Goal: Check status: Check status

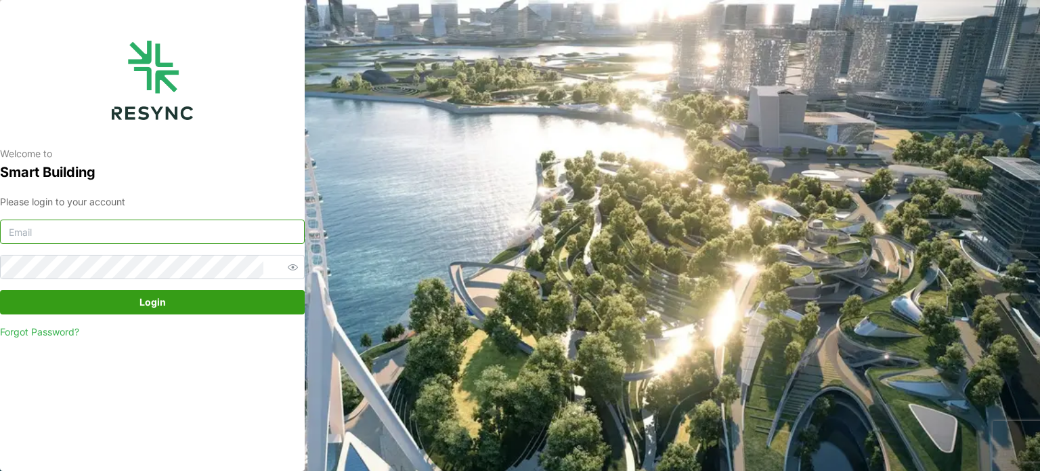
type input "[EMAIL_ADDRESS][DOMAIN_NAME]"
click at [160, 298] on span "Login" at bounding box center [152, 301] width 26 height 23
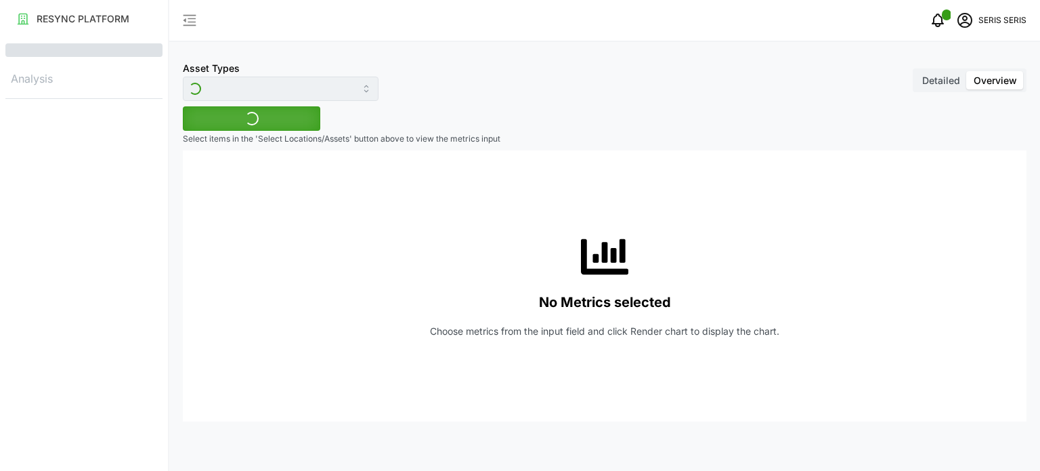
type input "Inverter"
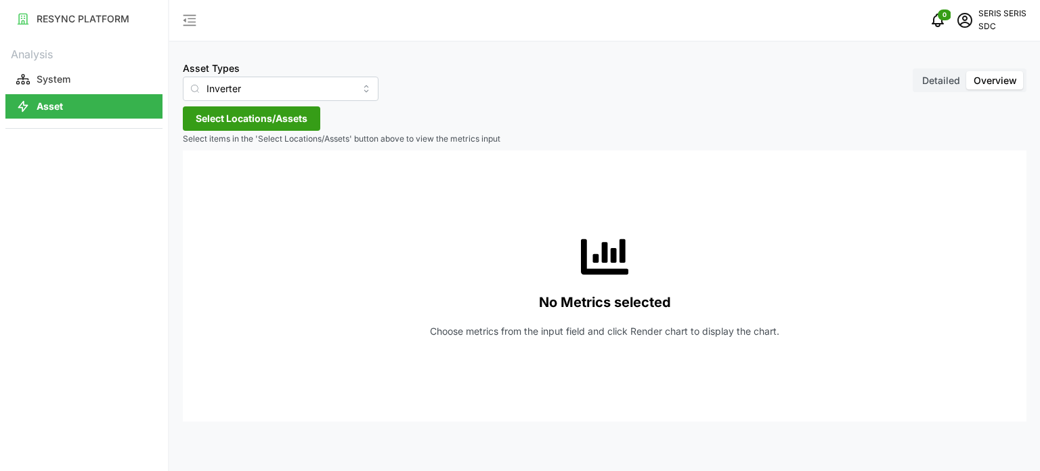
click at [240, 124] on span "Select Locations/Assets" at bounding box center [252, 118] width 112 height 23
click at [219, 179] on span "Select SDC-1" at bounding box center [217, 180] width 9 height 9
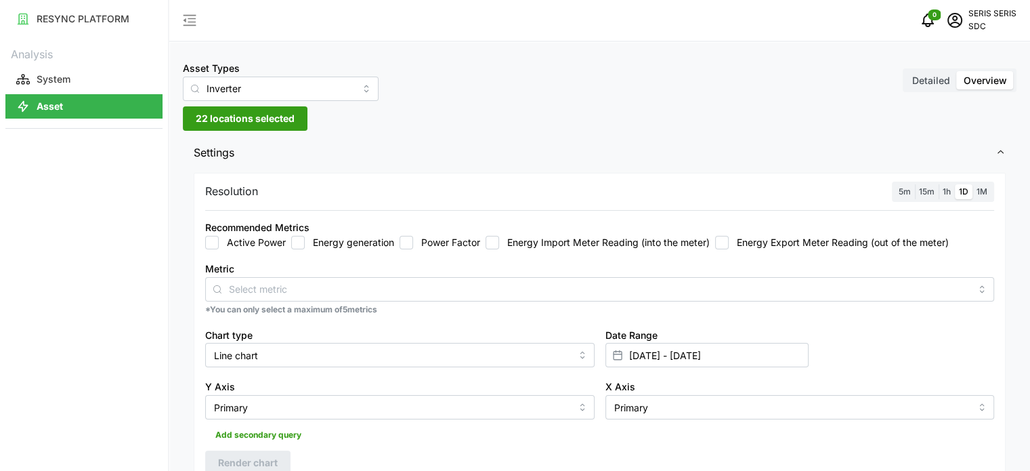
click at [298, 242] on input "Energy generation" at bounding box center [298, 243] width 14 height 14
checkbox input "true"
click at [315, 341] on div "Chart type Line chart" at bounding box center [399, 346] width 389 height 41
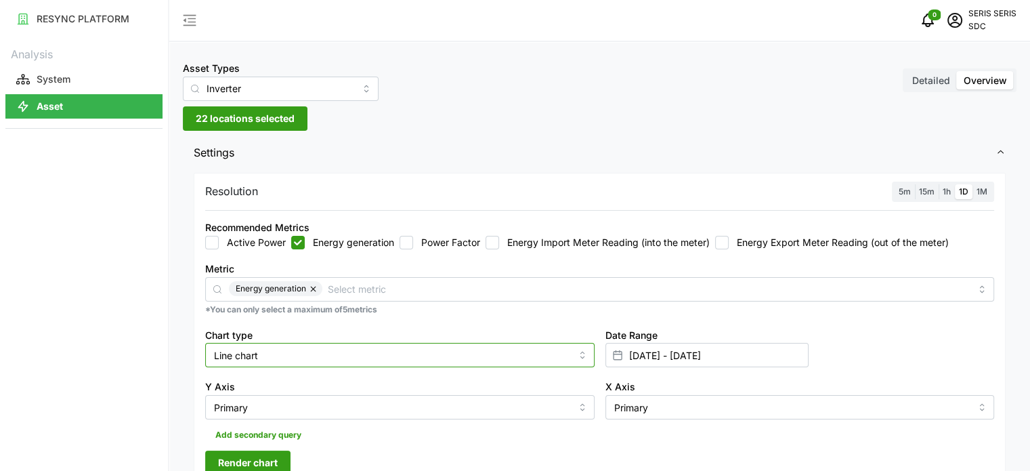
click at [315, 354] on input "Line chart" at bounding box center [399, 355] width 389 height 24
click at [330, 418] on div "Bar chart" at bounding box center [400, 410] width 383 height 23
type input "Bar chart"
click at [640, 319] on div "Metric Energy generation *You can only select a maximum of 5 metrics" at bounding box center [600, 288] width 800 height 66
click at [243, 456] on span "Render chart" at bounding box center [248, 462] width 60 height 23
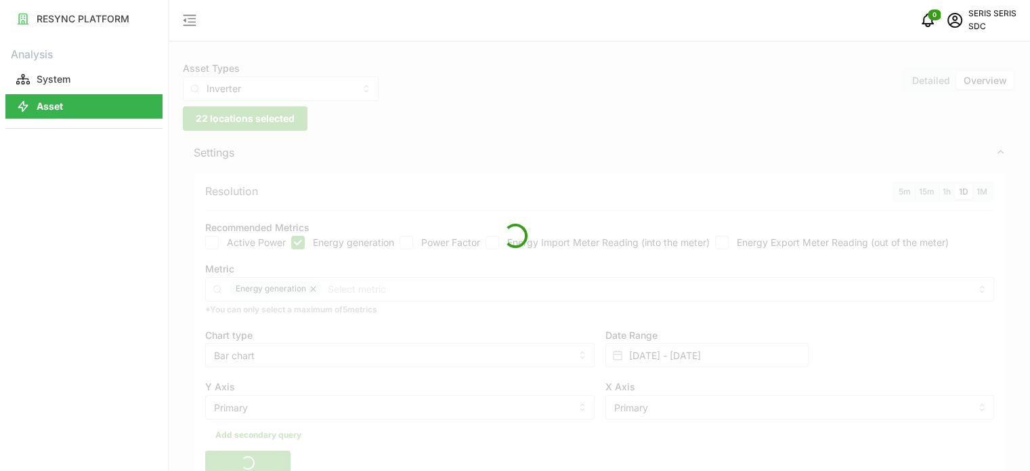
scroll to position [271, 0]
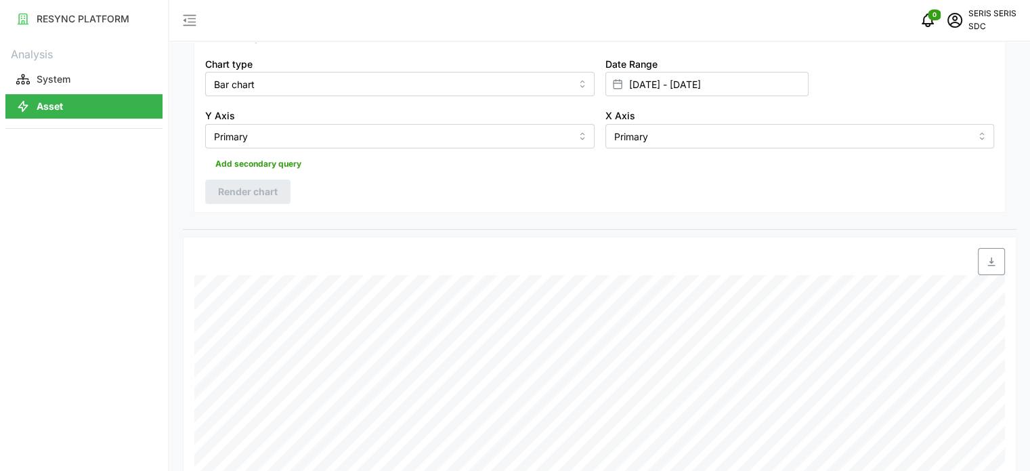
click at [997, 264] on span "button" at bounding box center [991, 262] width 26 height 26
click at [672, 91] on input "01 Oct 2025 - 01 Oct 2025" at bounding box center [706, 84] width 203 height 24
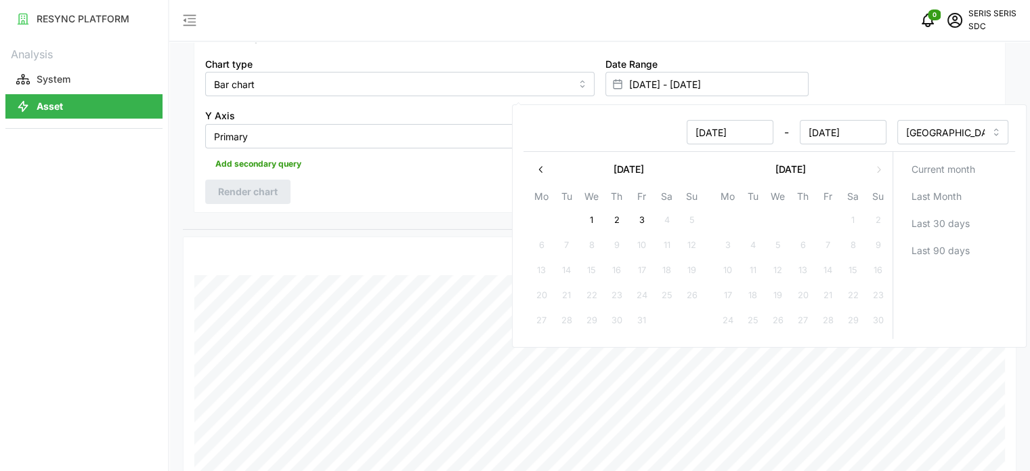
click at [618, 226] on button "2" at bounding box center [616, 220] width 24 height 24
type input "01 Oct 2025 - 02 Oct 2025"
type input "02 Oct 2025"
click at [618, 226] on button "2" at bounding box center [616, 220] width 24 height 24
type input "02 Oct 2025 - 02 Oct 2025"
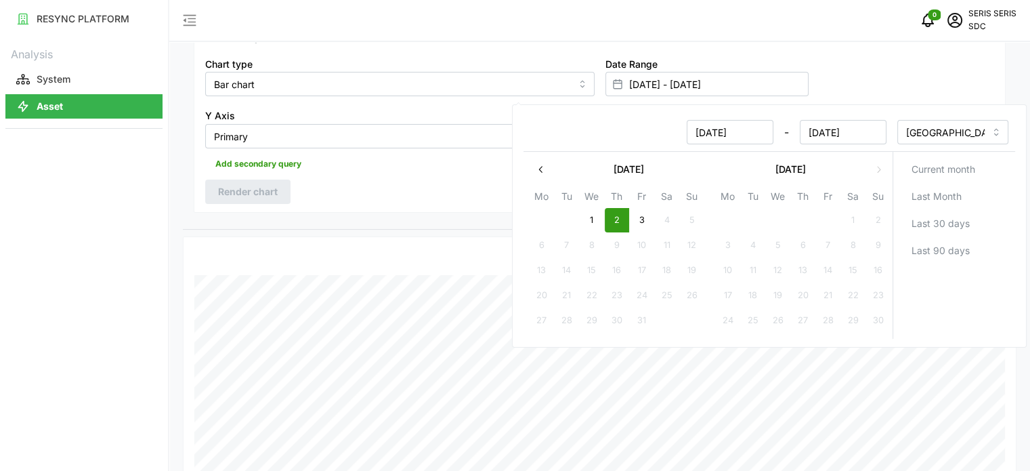
type input "02 Oct 2025"
drag, startPoint x: 421, startPoint y: 213, endPoint x: 214, endPoint y: 192, distance: 208.2
click at [418, 213] on div "Resolution 5m 15m 1h 1D 1M Recommended Metrics Active Power Energy generation P…" at bounding box center [600, 63] width 834 height 331
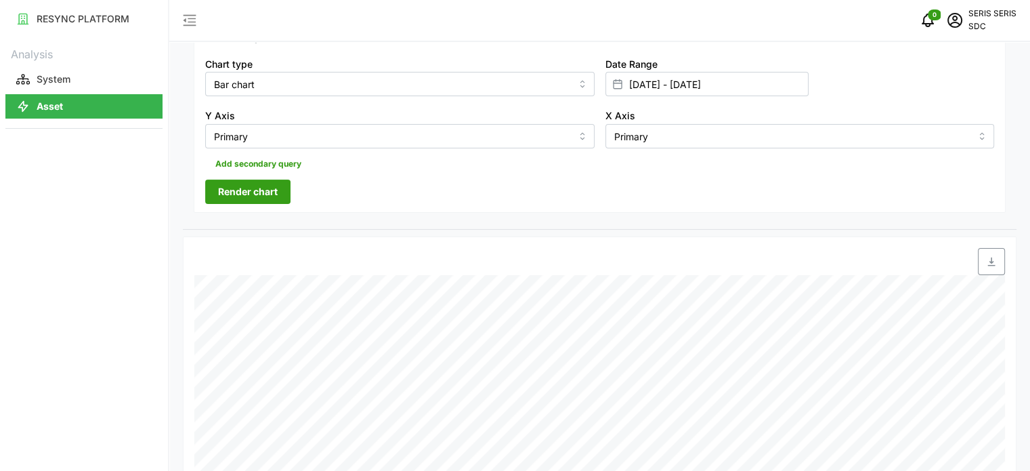
drag, startPoint x: 214, startPoint y: 192, endPoint x: 284, endPoint y: 189, distance: 70.5
click at [214, 192] on button "Render chart" at bounding box center [247, 191] width 85 height 24
drag, startPoint x: 2, startPoint y: 318, endPoint x: 119, endPoint y: 320, distance: 117.2
click at [7, 321] on div "RESYNC PLATFORM Analysis System Asset" at bounding box center [84, 235] width 168 height 471
click at [1002, 253] on span "button" at bounding box center [991, 262] width 26 height 26
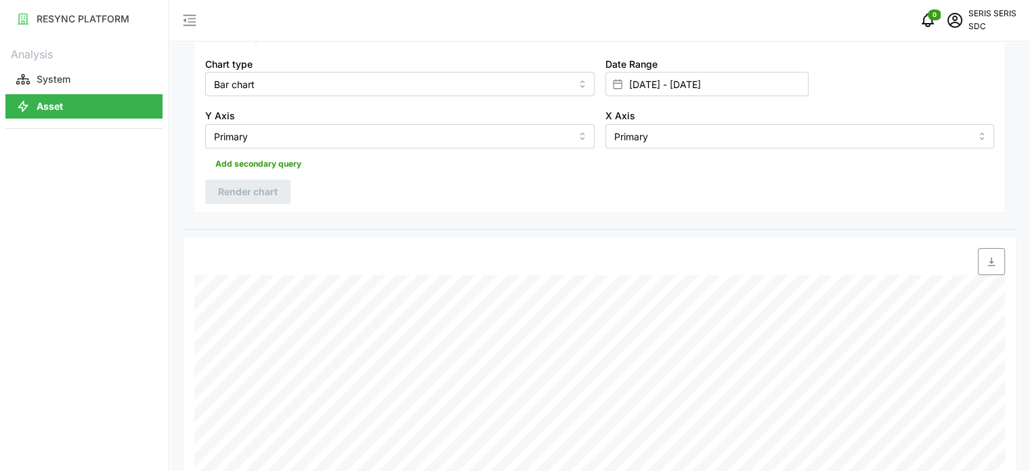
click at [116, 357] on div "RESYNC PLATFORM Analysis System Asset" at bounding box center [84, 235] width 168 height 471
